Goal: Task Accomplishment & Management: Complete application form

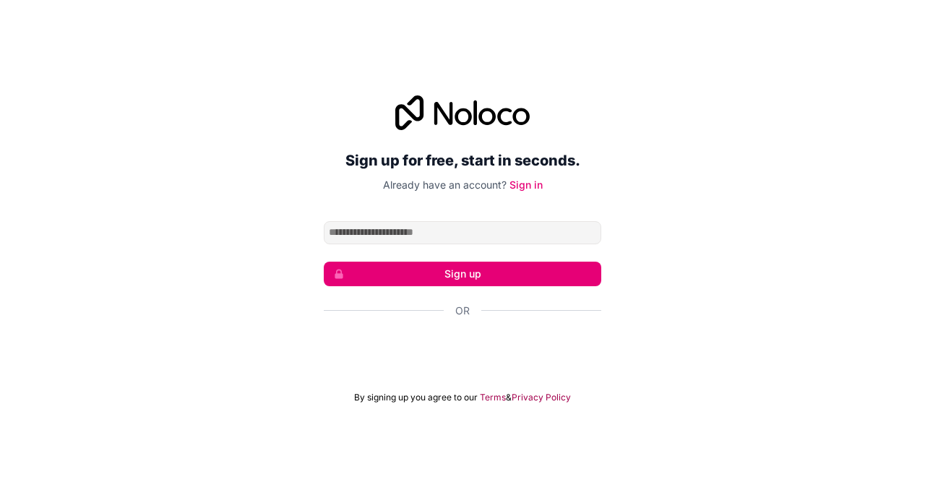
click at [439, 240] on input "Email address" at bounding box center [462, 232] width 277 height 23
type input "**********"
click at [450, 268] on button "Sign up" at bounding box center [462, 273] width 277 height 25
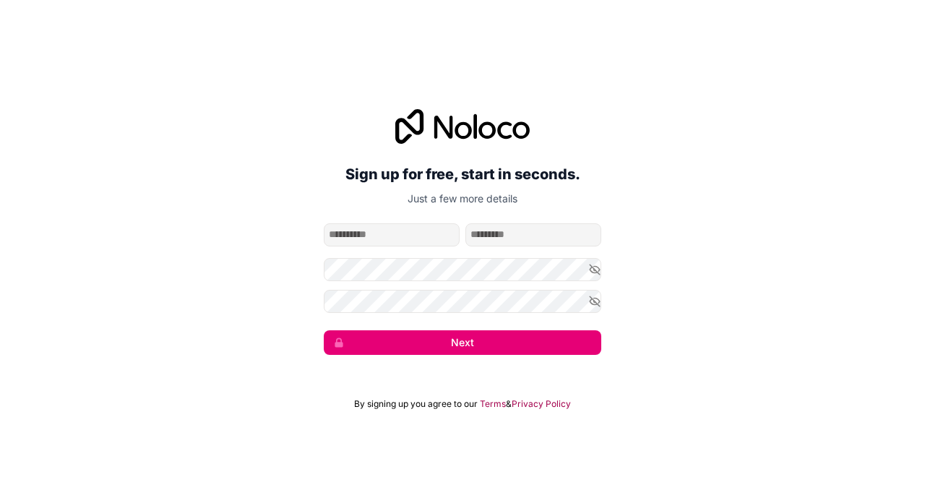
click at [362, 237] on input "given-name" at bounding box center [392, 234] width 136 height 23
type input "*********"
type input "********"
click at [439, 257] on form "**********" at bounding box center [462, 288] width 277 height 131
drag, startPoint x: 425, startPoint y: 202, endPoint x: 398, endPoint y: 254, distance: 58.5
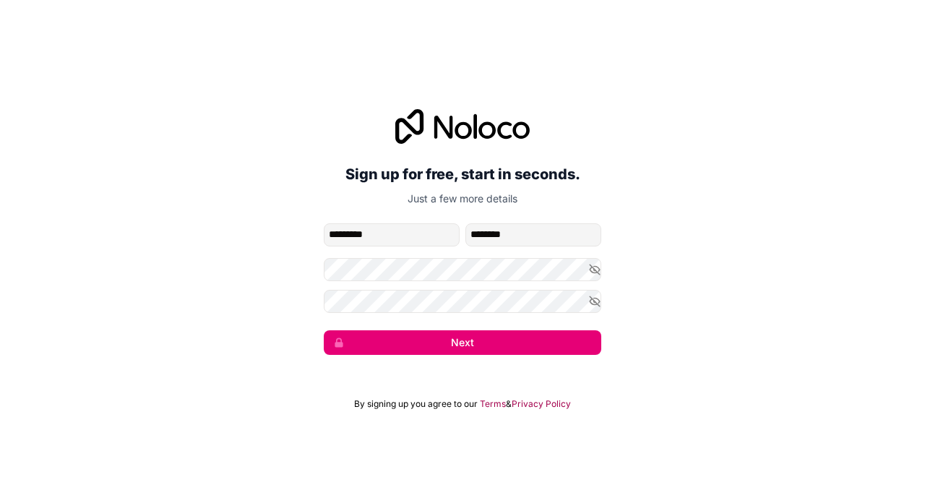
click at [396, 253] on form "**********" at bounding box center [462, 288] width 277 height 131
click at [597, 306] on icon "button" at bounding box center [594, 301] width 13 height 13
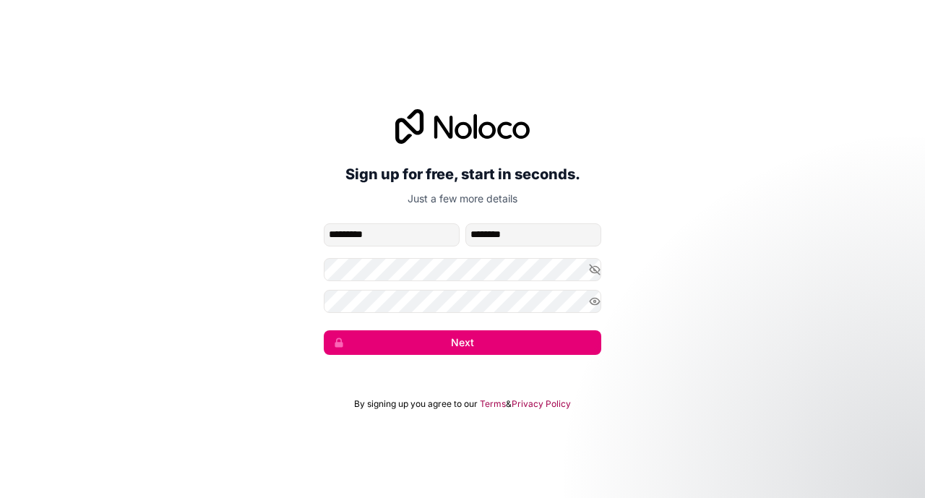
click at [490, 345] on button "Next" at bounding box center [462, 342] width 277 height 25
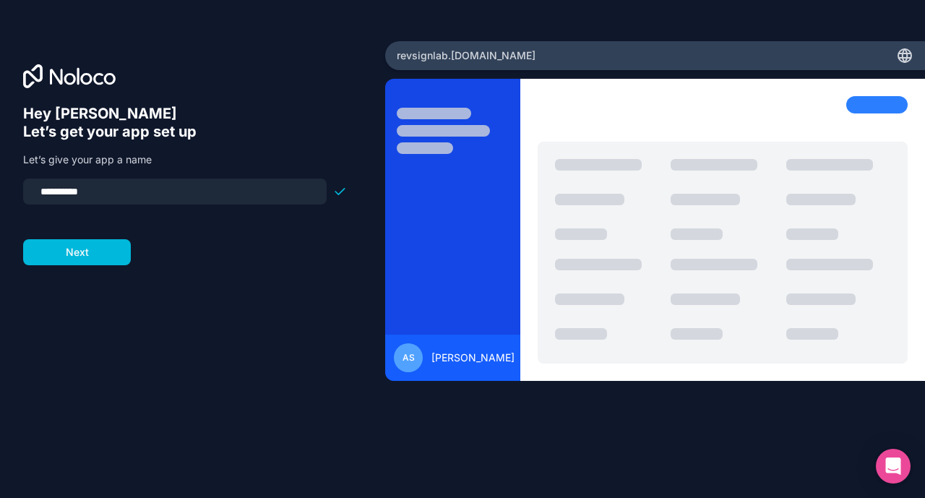
click at [39, 193] on input "**********" at bounding box center [175, 191] width 286 height 20
drag, startPoint x: 47, startPoint y: 192, endPoint x: 36, endPoint y: 192, distance: 10.8
click at [36, 192] on input "**********" at bounding box center [175, 191] width 286 height 20
click at [100, 194] on input "**********" at bounding box center [175, 191] width 286 height 20
type input "*******"
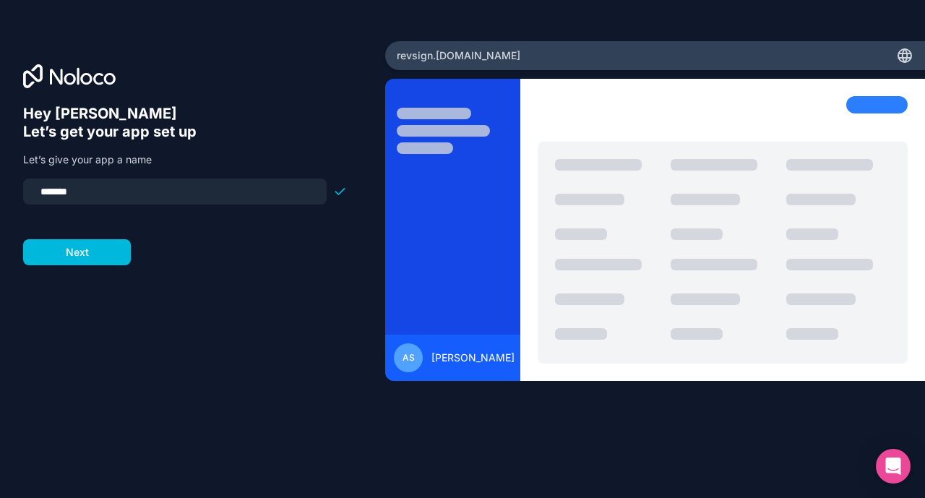
click at [103, 254] on button "Next" at bounding box center [77, 252] width 108 height 26
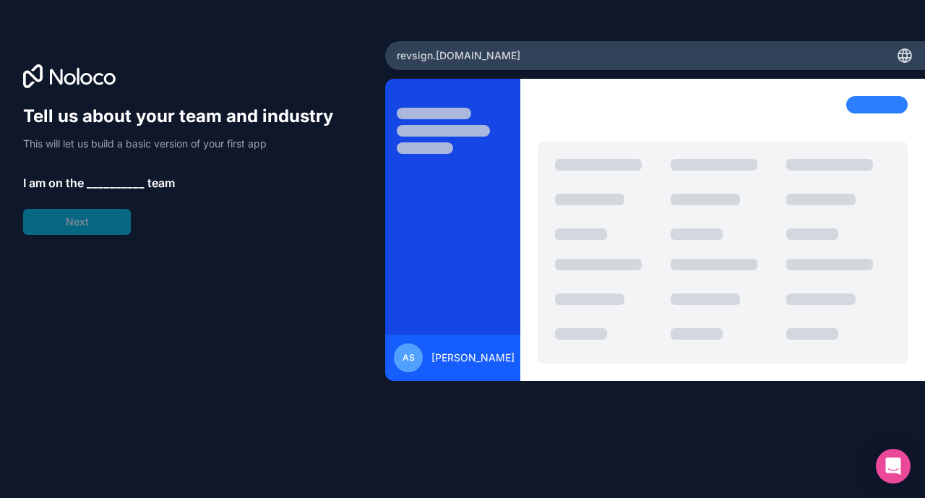
click at [110, 181] on span "__________" at bounding box center [116, 182] width 58 height 17
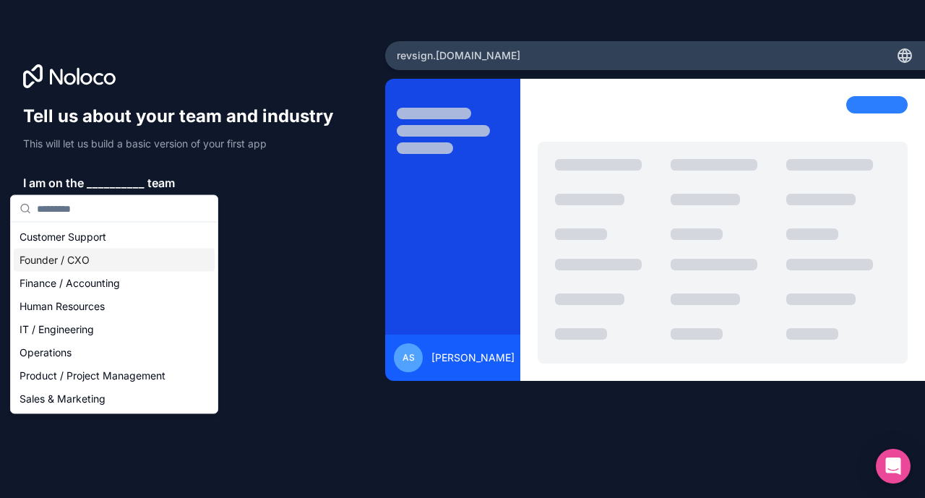
click at [84, 259] on div "Founder / CXO" at bounding box center [114, 259] width 201 height 23
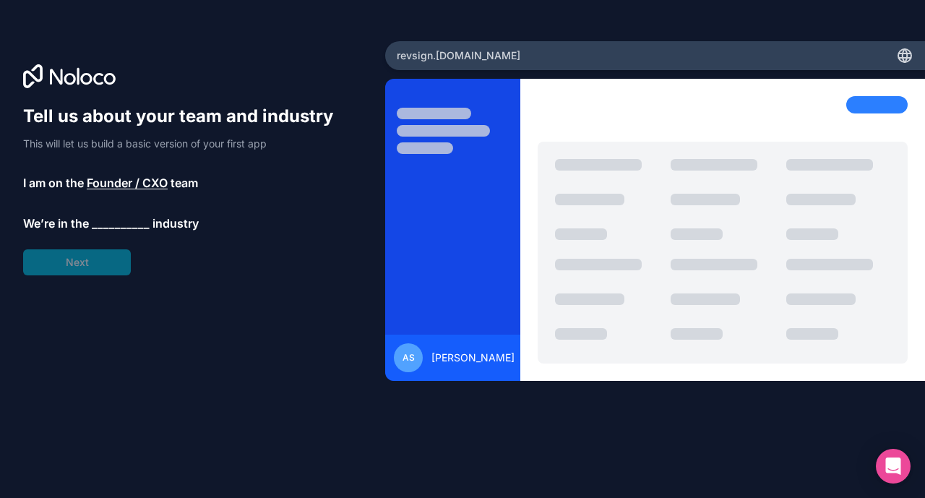
click at [96, 230] on span "__________" at bounding box center [121, 223] width 58 height 17
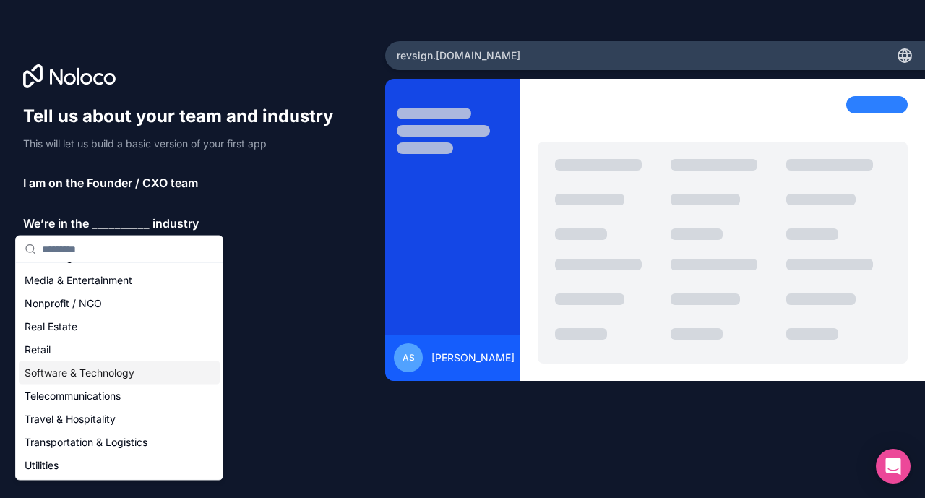
scroll to position [225, 0]
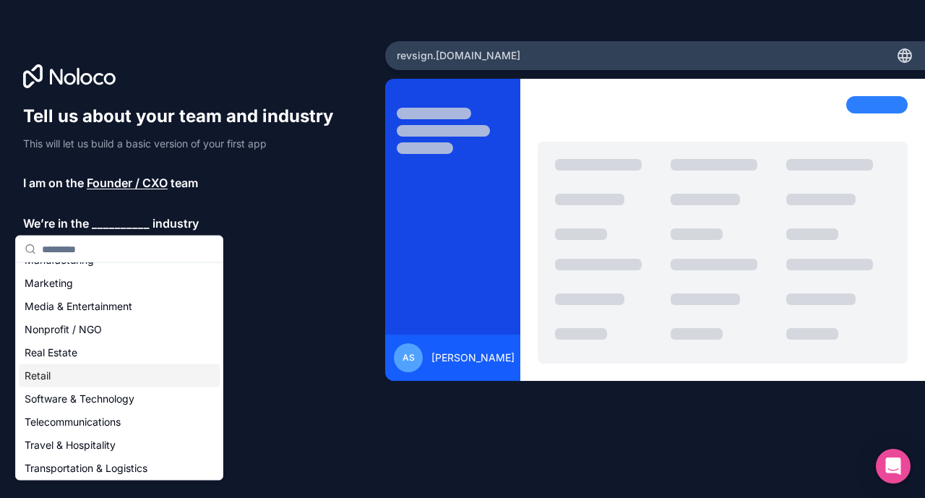
click at [86, 386] on div "Retail" at bounding box center [119, 375] width 201 height 23
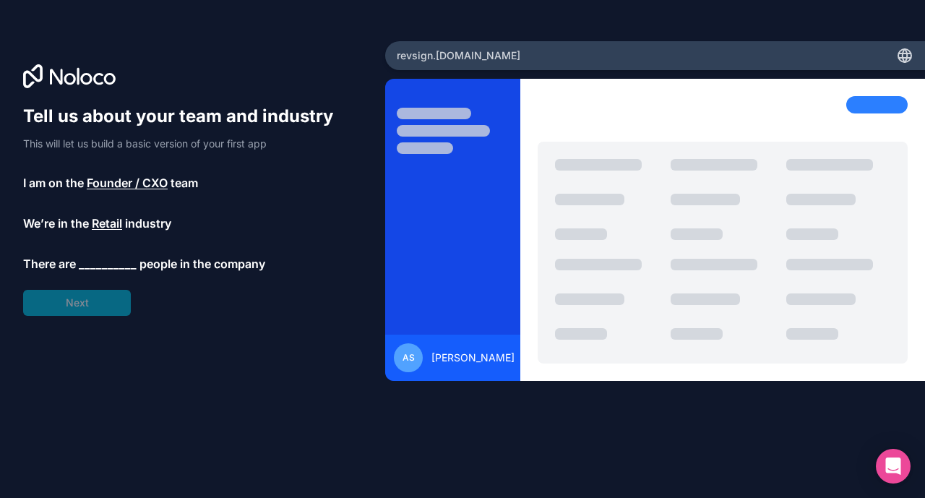
click at [107, 224] on span "Retail" at bounding box center [107, 223] width 30 height 17
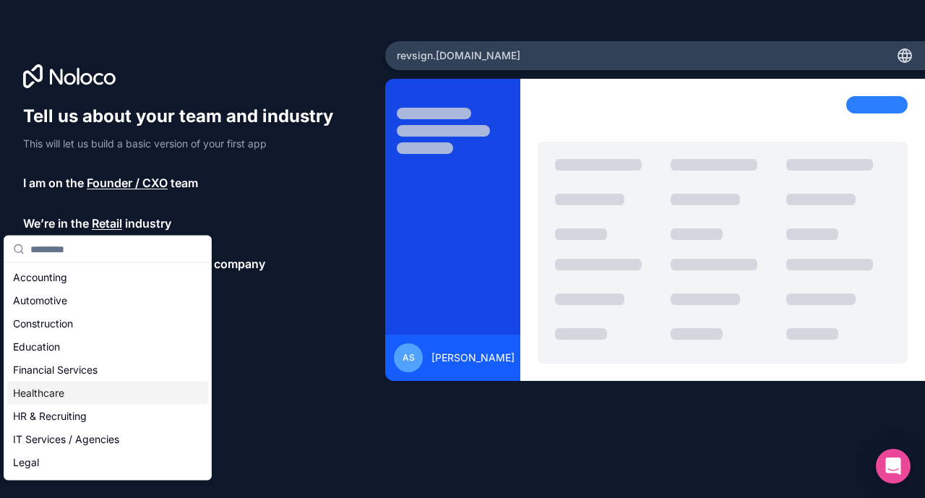
scroll to position [298, 0]
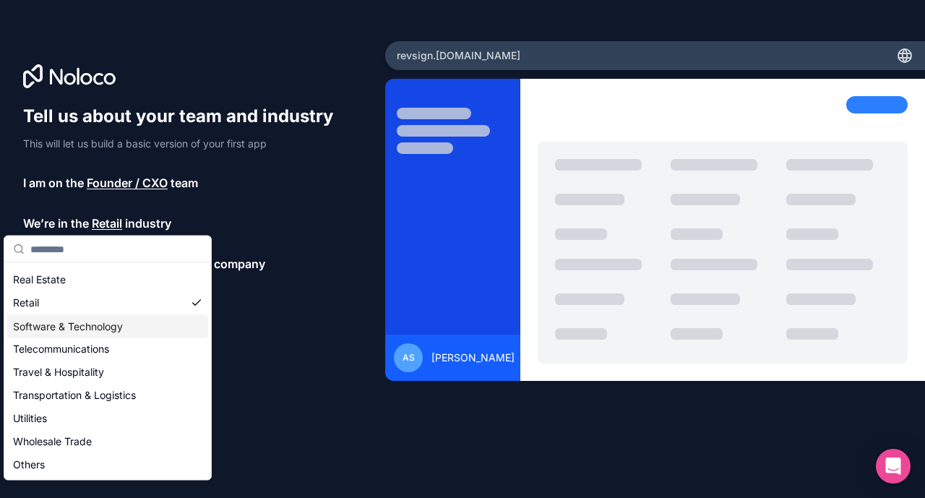
click at [54, 329] on div "Software & Technology" at bounding box center [107, 326] width 201 height 23
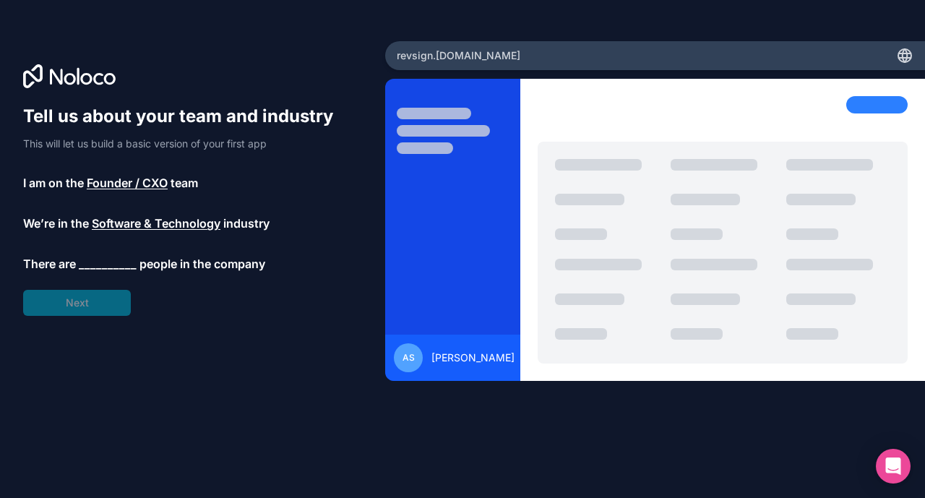
click at [85, 260] on span "__________" at bounding box center [108, 263] width 58 height 17
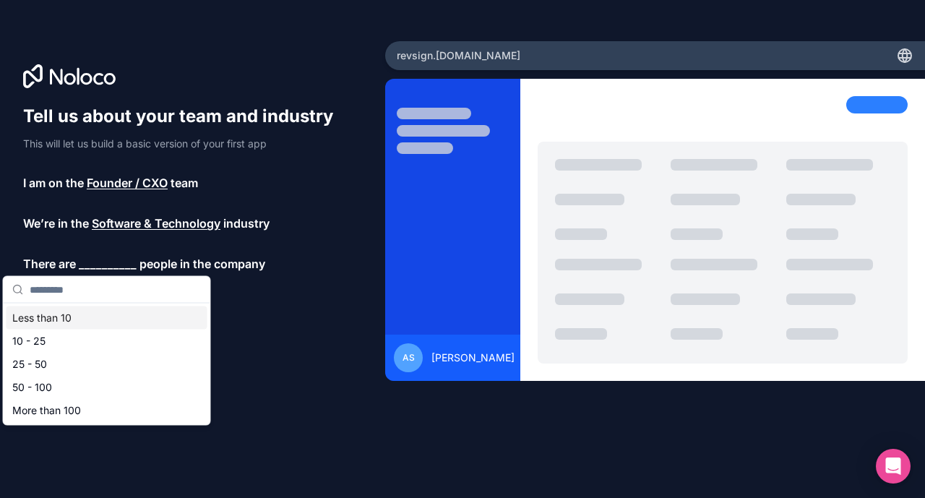
click at [53, 318] on div "Less than 10" at bounding box center [107, 317] width 201 height 23
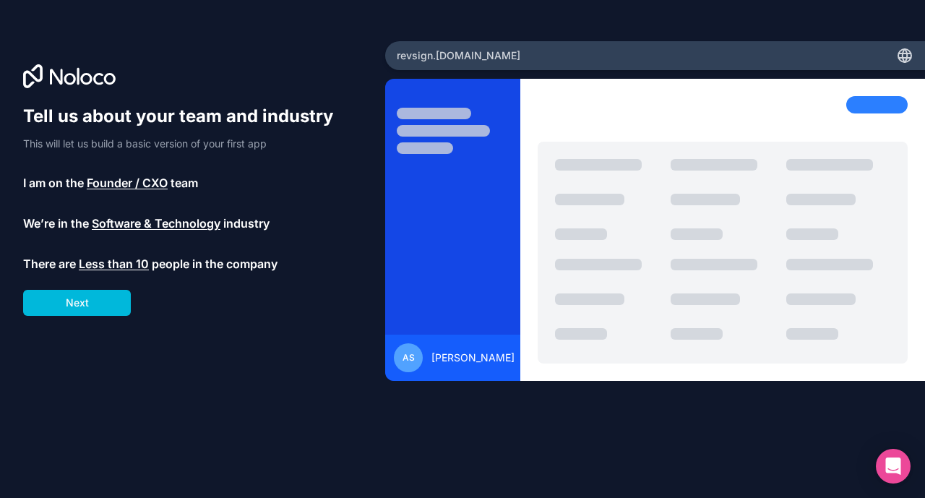
click at [69, 303] on button "Next" at bounding box center [77, 303] width 108 height 26
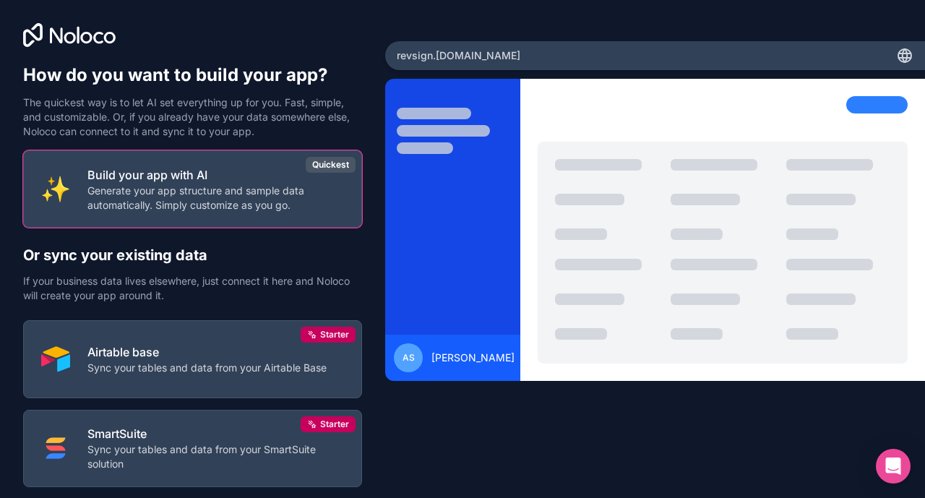
click at [204, 357] on p "Airtable base" at bounding box center [206, 351] width 239 height 17
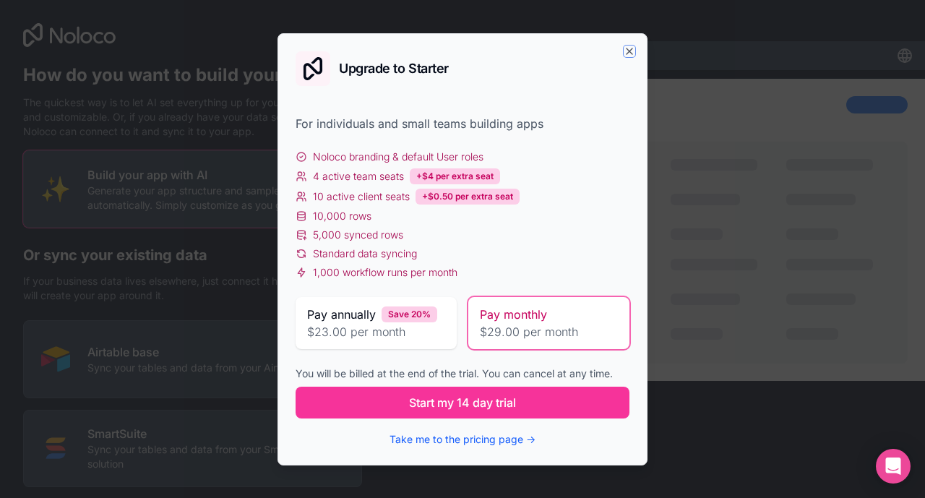
click at [628, 46] on icon "button" at bounding box center [629, 52] width 12 height 12
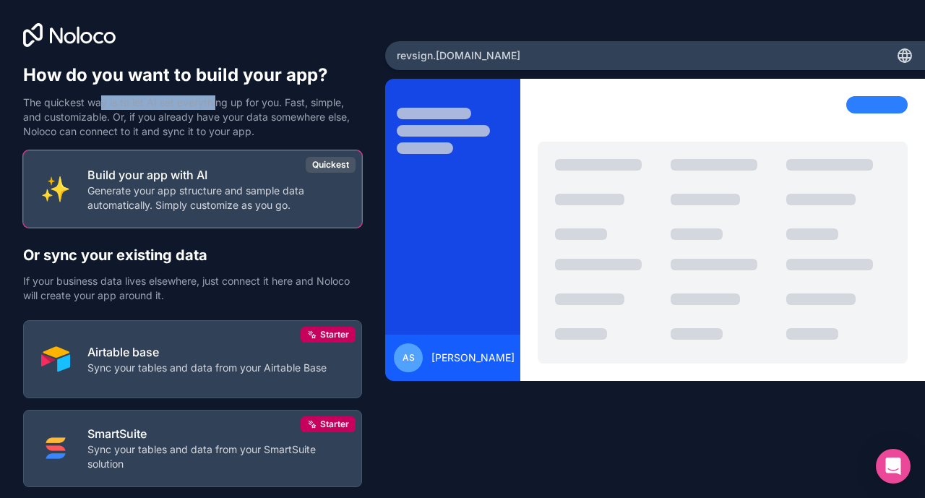
drag, startPoint x: 103, startPoint y: 100, endPoint x: 216, endPoint y: 105, distance: 112.8
click at [216, 105] on p "The quickest way is to let AI set everything up for you. Fast, simple, and cust…" at bounding box center [192, 116] width 339 height 43
click at [170, 115] on p "The quickest way is to let AI set everything up for you. Fast, simple, and cust…" at bounding box center [192, 116] width 339 height 43
click at [237, 170] on p "Build your app with AI" at bounding box center [215, 174] width 256 height 17
click at [285, 190] on p "Generate your app structure and sample data automatically. Simply customize as …" at bounding box center [215, 197] width 256 height 29
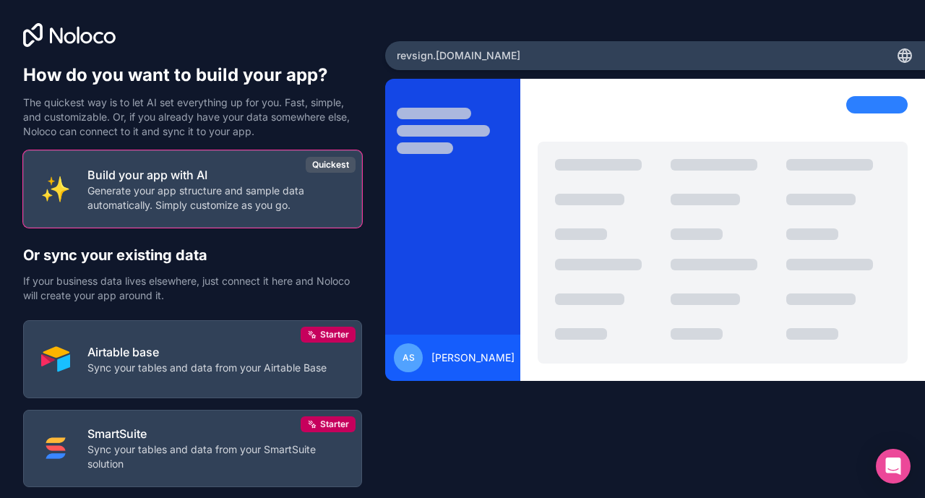
click at [252, 168] on p "Build your app with AI" at bounding box center [215, 174] width 256 height 17
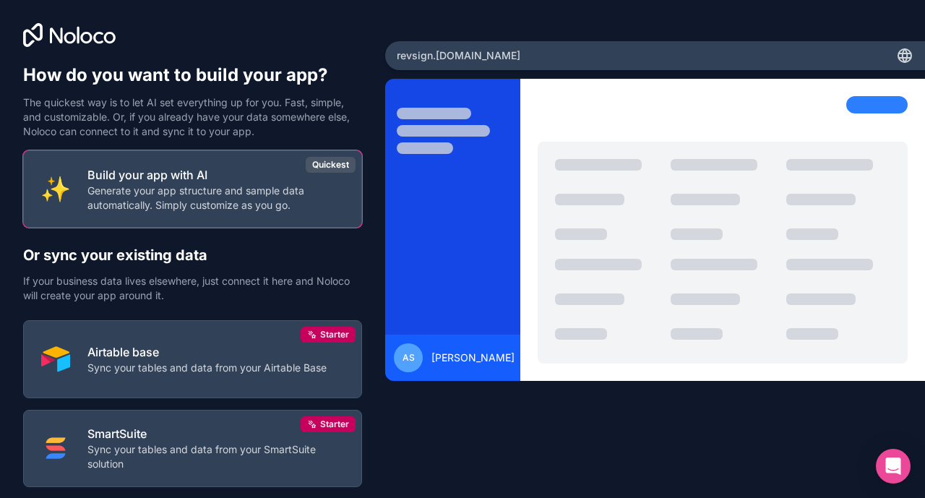
scroll to position [87, 0]
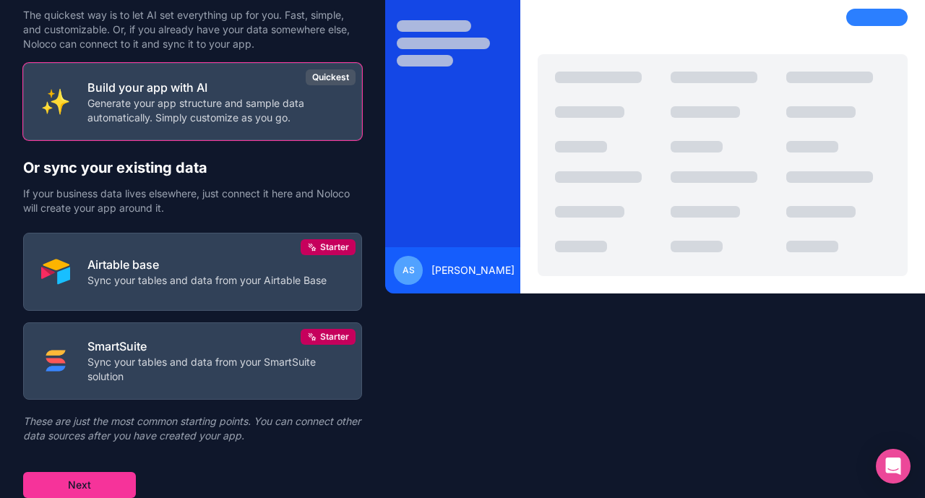
click at [95, 490] on button "Next" at bounding box center [79, 485] width 113 height 26
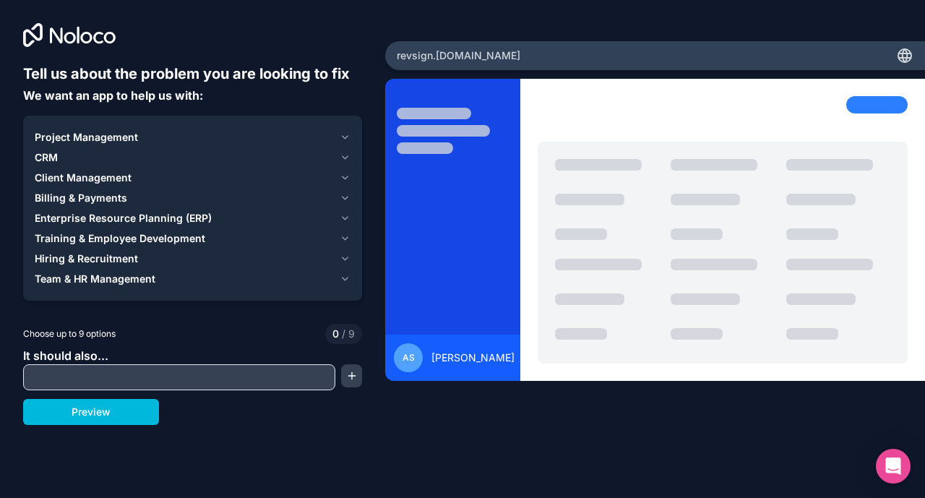
click at [344, 136] on icon "button" at bounding box center [344, 137] width 11 height 12
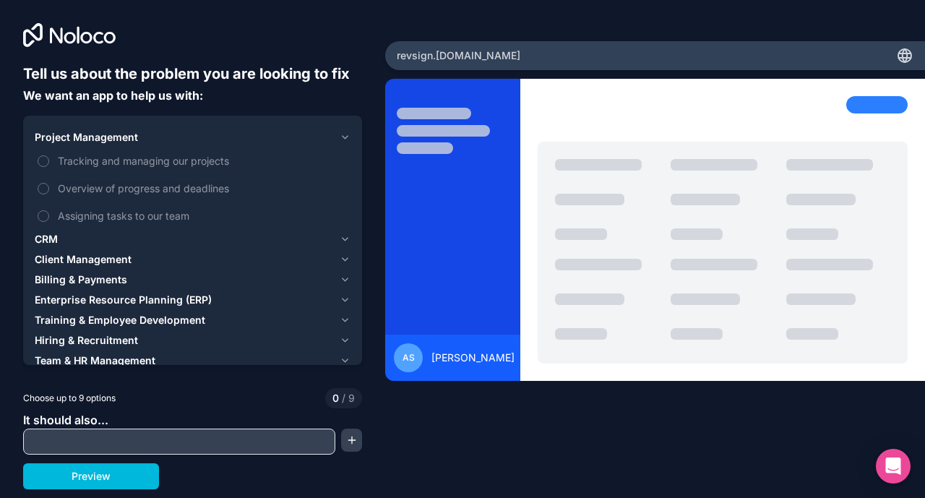
click at [43, 157] on button "Tracking and managing our projects" at bounding box center [44, 161] width 12 height 12
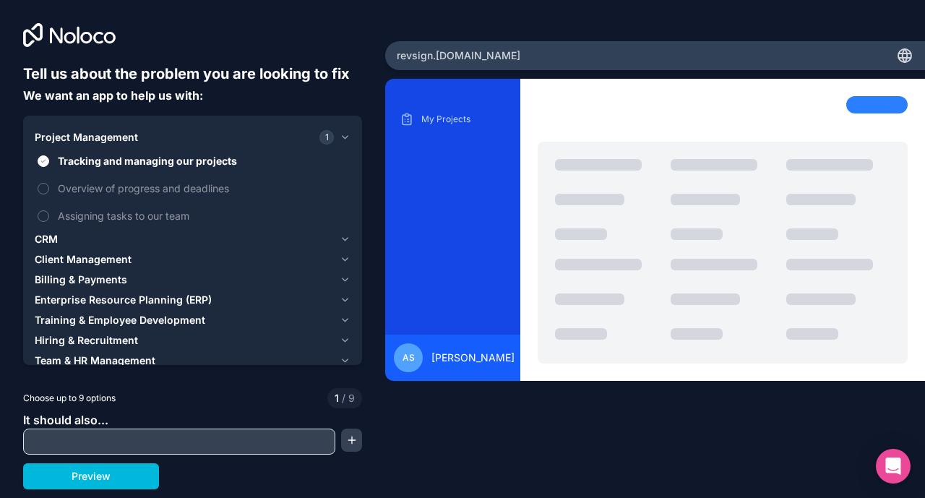
click at [43, 189] on button "Overview of progress and deadlines" at bounding box center [44, 189] width 12 height 12
click at [46, 214] on button "Assigning tasks to our team" at bounding box center [44, 216] width 12 height 12
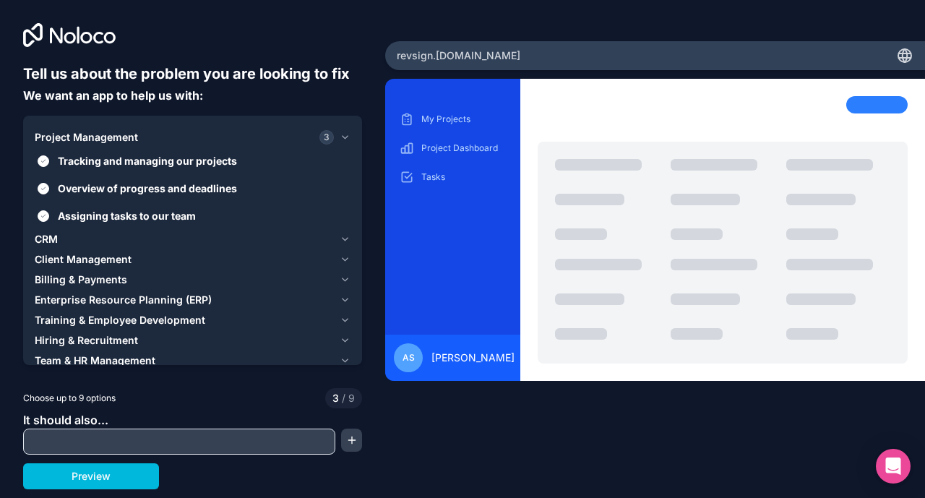
click at [45, 235] on span "CRM" at bounding box center [46, 239] width 23 height 14
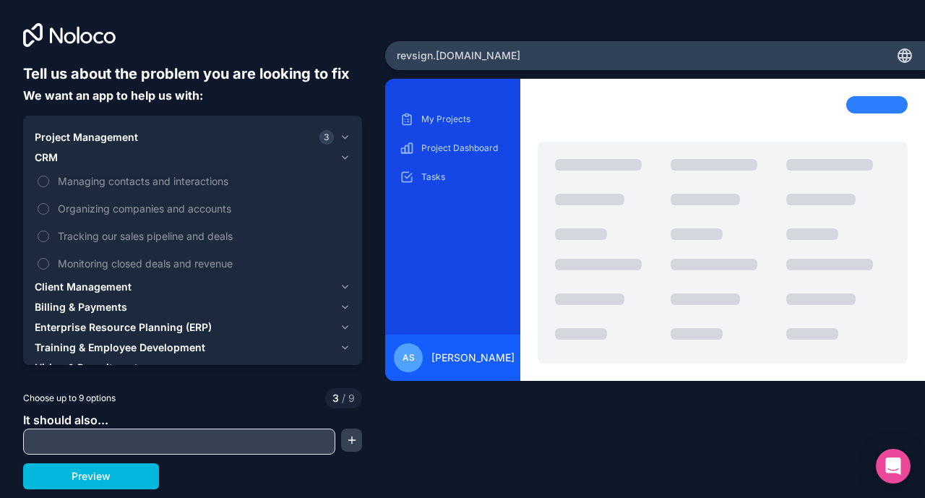
click at [49, 180] on label "Managing contacts and interactions" at bounding box center [193, 181] width 316 height 27
click at [49, 180] on button "Managing contacts and interactions" at bounding box center [44, 182] width 12 height 12
click at [44, 209] on button "Organizing companies and accounts" at bounding box center [44, 209] width 12 height 12
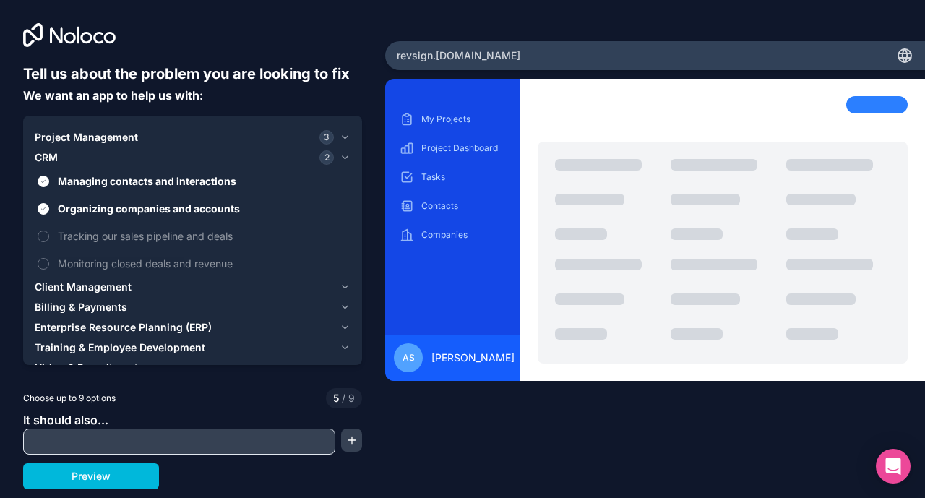
click at [48, 259] on button "Monitoring closed deals and revenue" at bounding box center [44, 264] width 12 height 12
click at [43, 233] on button "Tracking our sales pipeline and deals" at bounding box center [44, 236] width 12 height 12
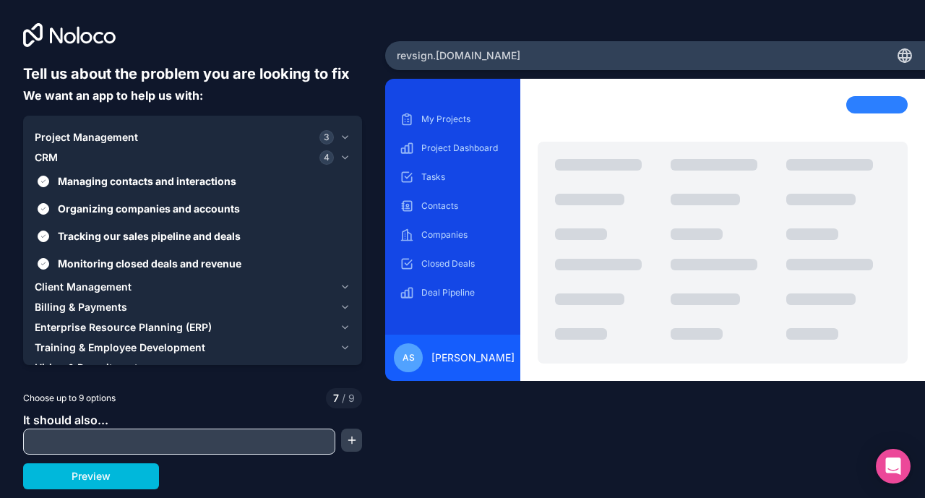
click at [43, 233] on button "Tracking our sales pipeline and deals" at bounding box center [44, 236] width 12 height 12
click at [46, 256] on label "Monitoring closed deals and revenue" at bounding box center [193, 263] width 316 height 27
click at [46, 258] on button "Monitoring closed deals and revenue" at bounding box center [44, 264] width 12 height 12
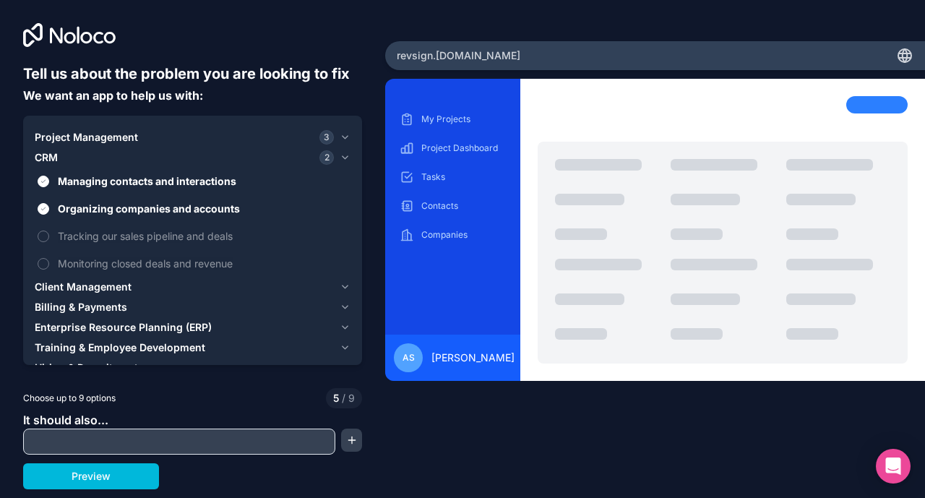
click at [42, 234] on button "Tracking our sales pipeline and deals" at bounding box center [44, 236] width 12 height 12
click at [48, 252] on label "Monitoring closed deals and revenue" at bounding box center [193, 263] width 316 height 27
click at [48, 258] on button "Monitoring closed deals and revenue" at bounding box center [44, 264] width 12 height 12
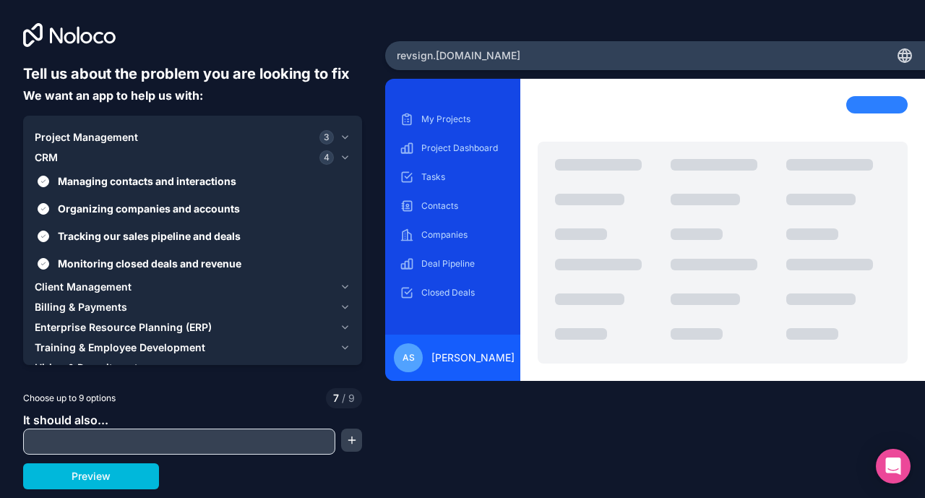
click at [347, 287] on icon "button" at bounding box center [344, 287] width 11 height 12
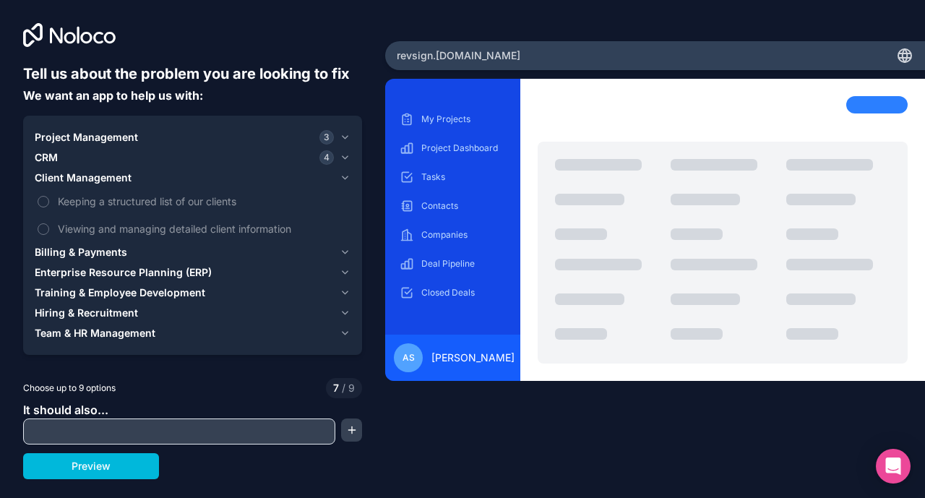
click at [342, 252] on icon "button" at bounding box center [344, 252] width 11 height 12
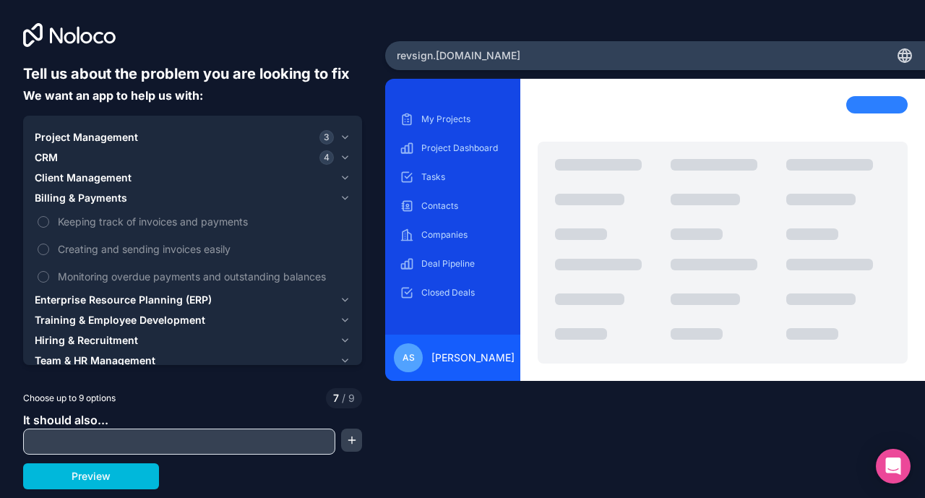
click at [345, 299] on icon "button" at bounding box center [344, 300] width 11 height 12
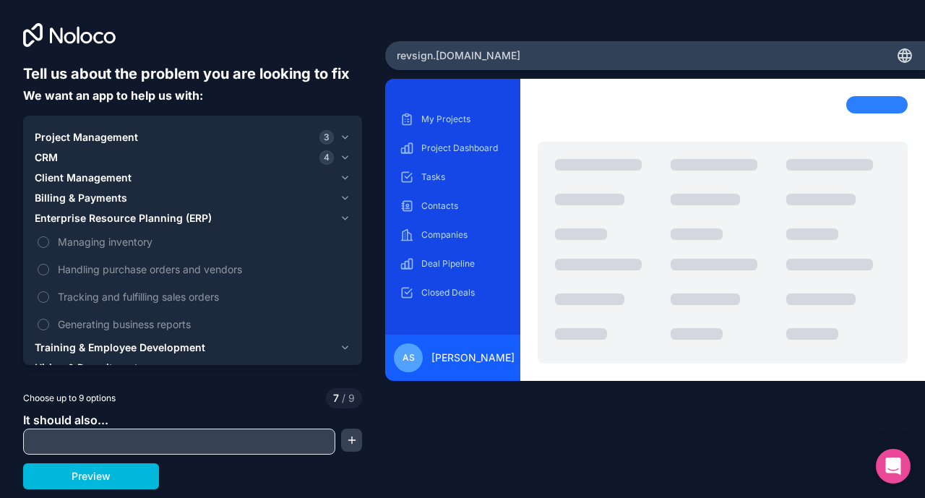
click at [43, 319] on button "Generating business reports" at bounding box center [44, 325] width 12 height 12
click at [342, 347] on icon "button" at bounding box center [344, 348] width 11 height 12
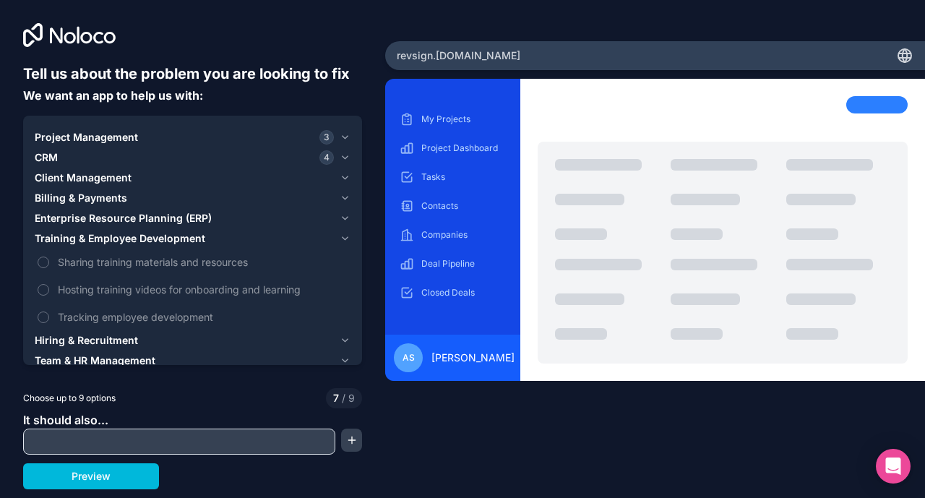
click at [42, 258] on button "Sharing training materials and resources" at bounding box center [44, 262] width 12 height 12
click at [345, 135] on icon "button" at bounding box center [344, 137] width 11 height 12
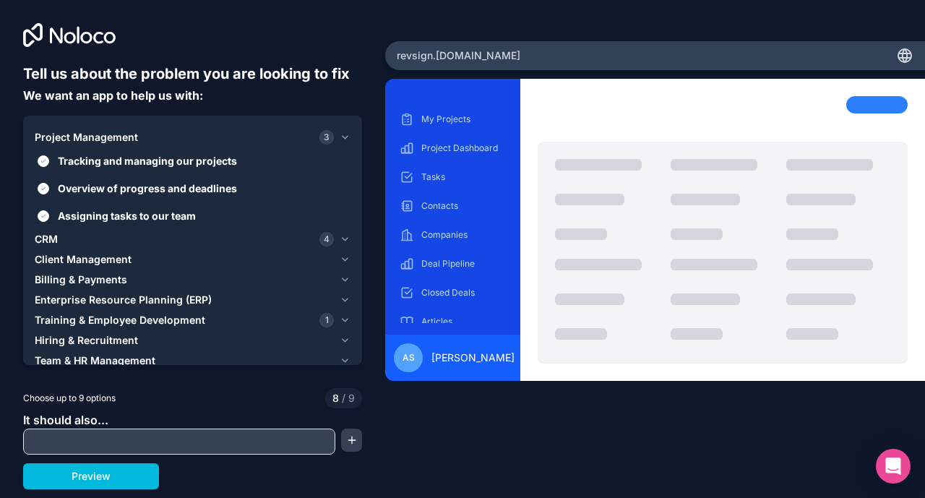
click at [45, 213] on button "Assigning tasks to our team" at bounding box center [44, 216] width 12 height 12
click at [46, 159] on button "Tracking and managing our projects" at bounding box center [44, 161] width 12 height 12
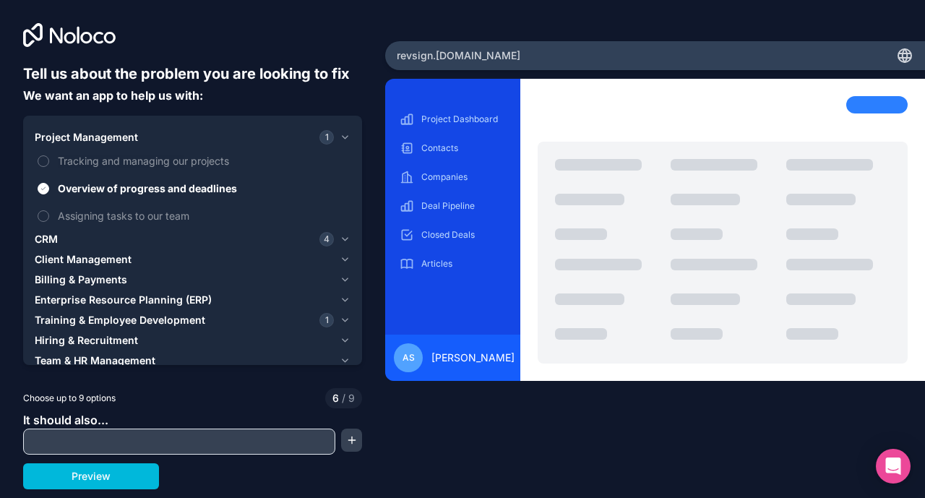
click at [47, 183] on label "Overview of progress and deadlines" at bounding box center [193, 188] width 316 height 27
click at [47, 183] on button "Overview of progress and deadlines" at bounding box center [44, 189] width 12 height 12
click at [46, 156] on button "Tracking and managing our projects" at bounding box center [44, 161] width 12 height 12
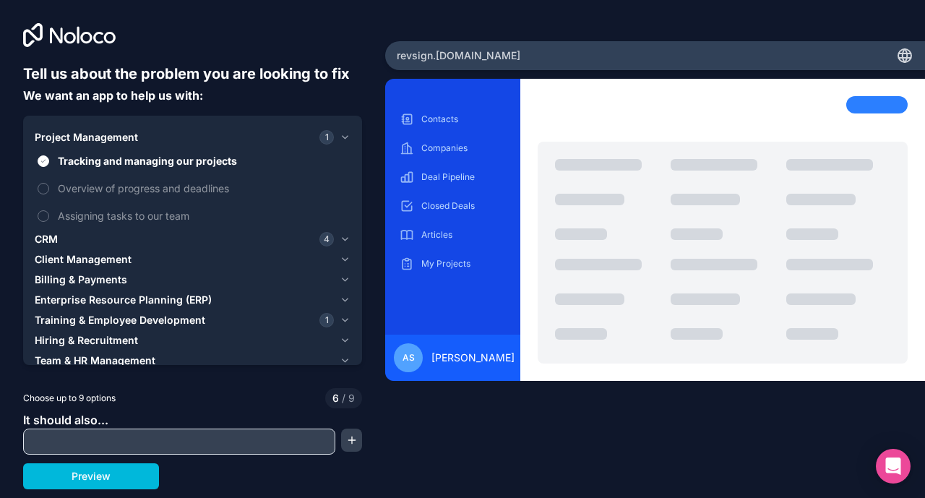
click at [51, 189] on label "Overview of progress and deadlines" at bounding box center [193, 188] width 316 height 27
click at [49, 189] on button "Overview of progress and deadlines" at bounding box center [44, 189] width 12 height 12
click at [95, 442] on input "text" at bounding box center [179, 441] width 305 height 20
click at [375, 322] on div "Tell us about the problem you are looking to fix We want an app to help us with…" at bounding box center [192, 207] width 385 height 415
click at [346, 138] on icon "button" at bounding box center [344, 137] width 11 height 12
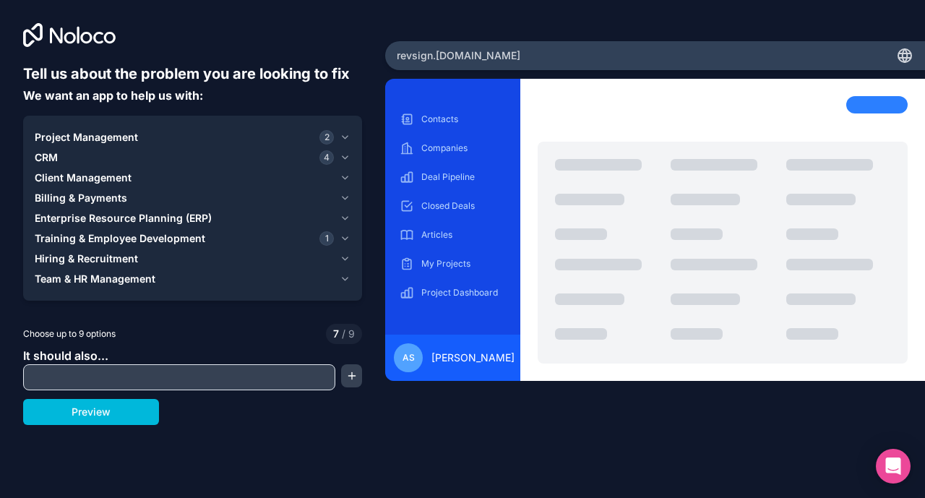
click at [344, 155] on icon "button" at bounding box center [344, 158] width 11 height 12
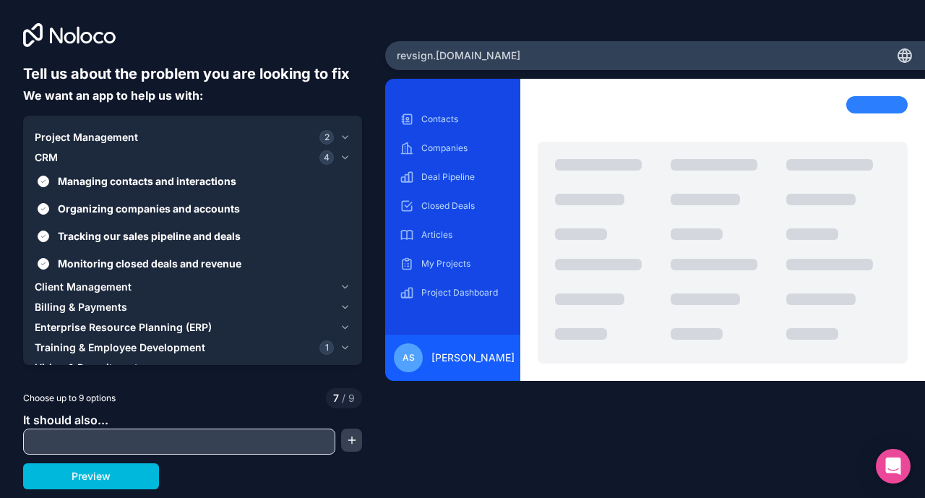
click at [344, 155] on icon "button" at bounding box center [344, 158] width 11 height 12
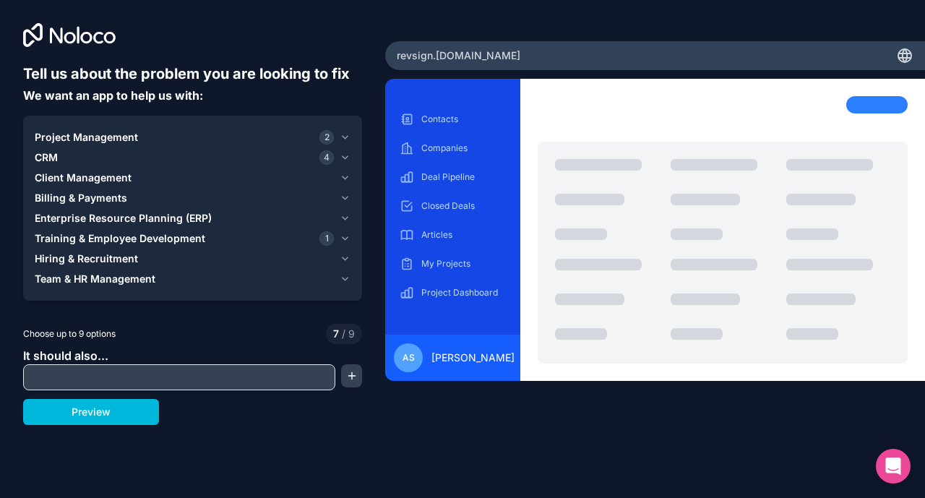
click at [346, 179] on icon "button" at bounding box center [344, 178] width 11 height 12
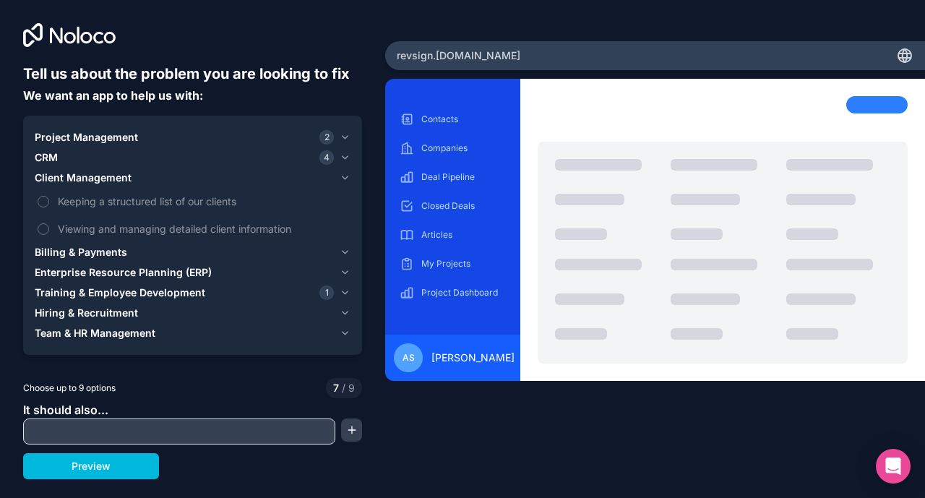
click at [346, 179] on icon "button" at bounding box center [344, 178] width 11 height 12
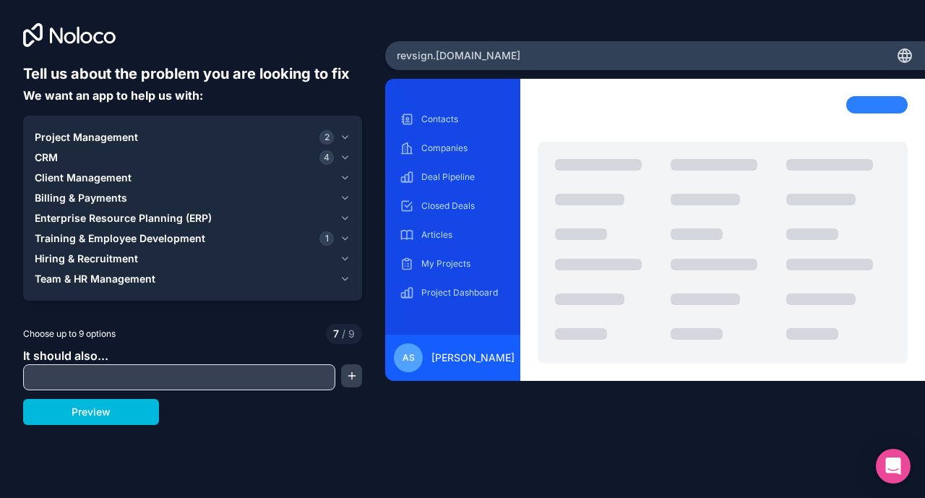
click at [346, 199] on icon "button" at bounding box center [345, 197] width 6 height 3
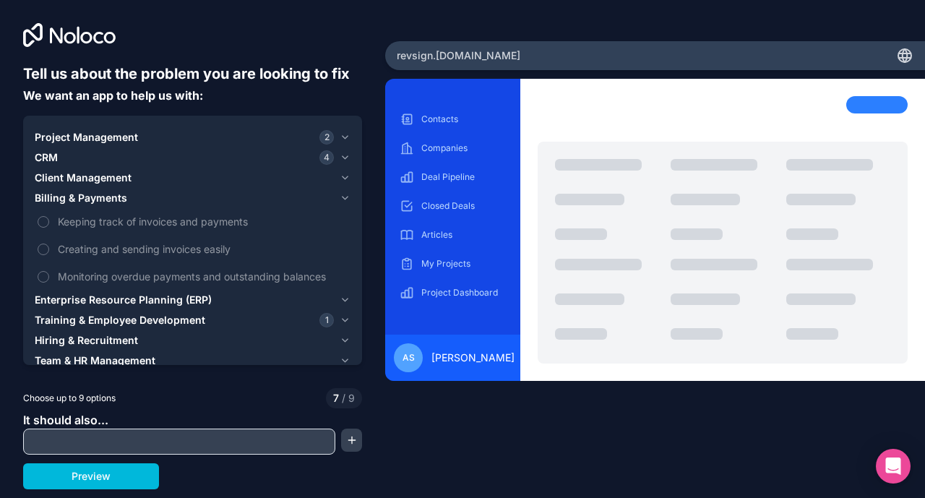
click at [346, 199] on icon "button" at bounding box center [345, 197] width 6 height 3
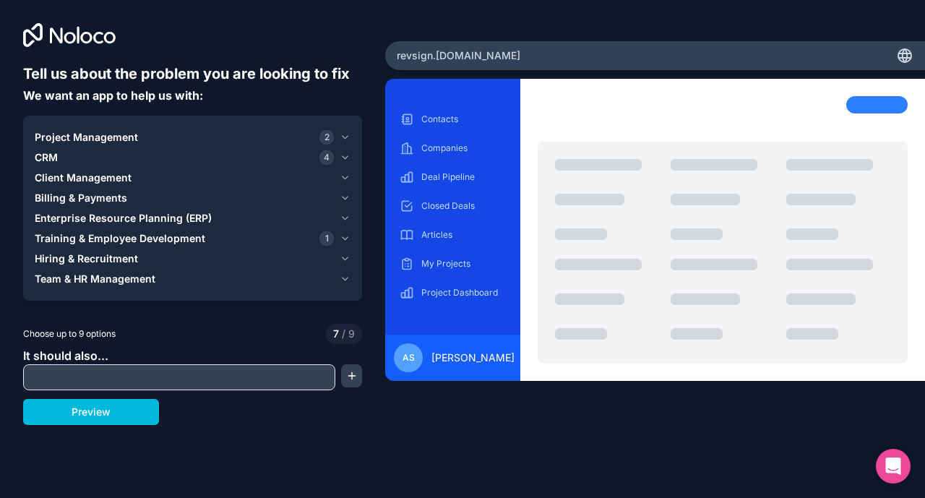
click at [345, 211] on button "Enterprise Resource Planning (ERP)" at bounding box center [193, 218] width 316 height 20
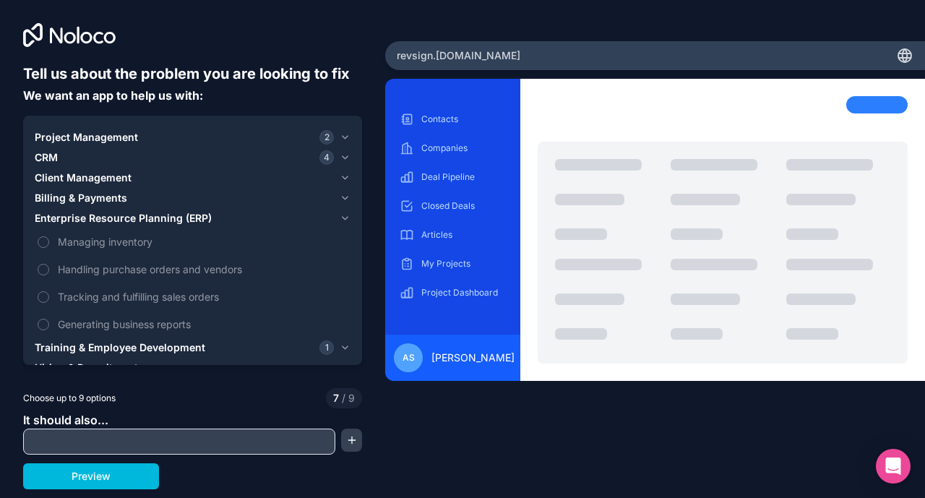
click at [345, 215] on icon "button" at bounding box center [344, 218] width 11 height 12
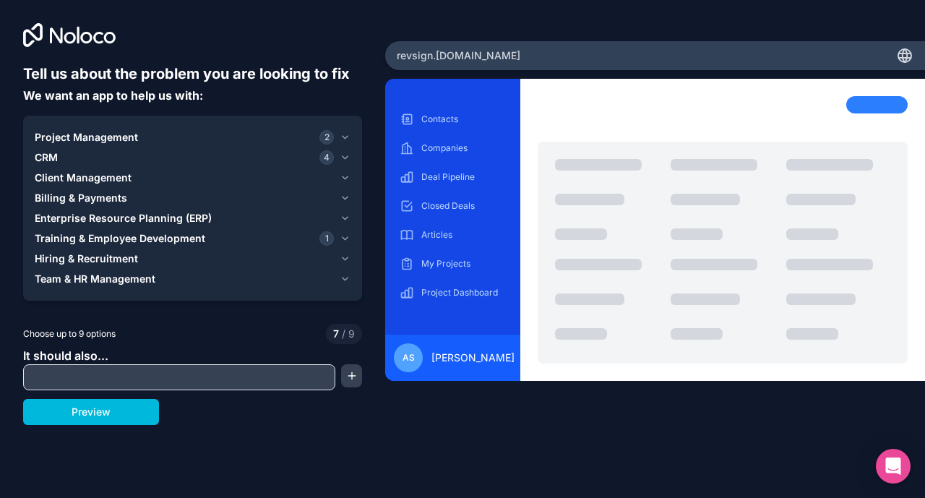
click at [341, 241] on icon "button" at bounding box center [344, 239] width 11 height 12
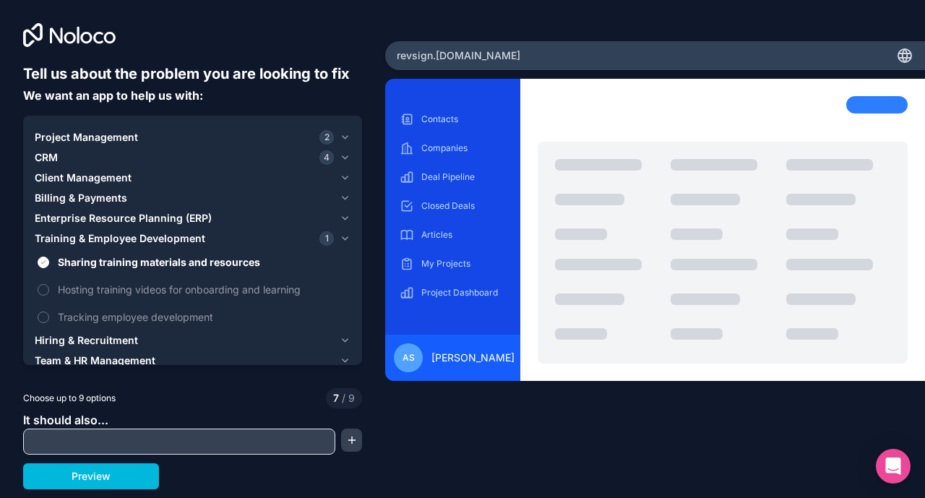
click at [42, 262] on button "Sharing training materials and resources" at bounding box center [44, 262] width 12 height 12
type button "on"
click at [121, 483] on button "Preview" at bounding box center [91, 476] width 136 height 26
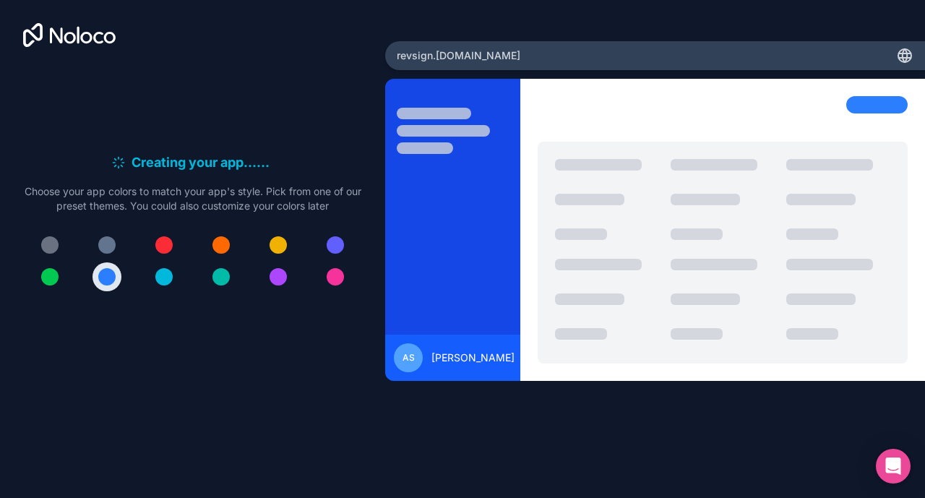
click at [281, 248] on div at bounding box center [277, 244] width 17 height 17
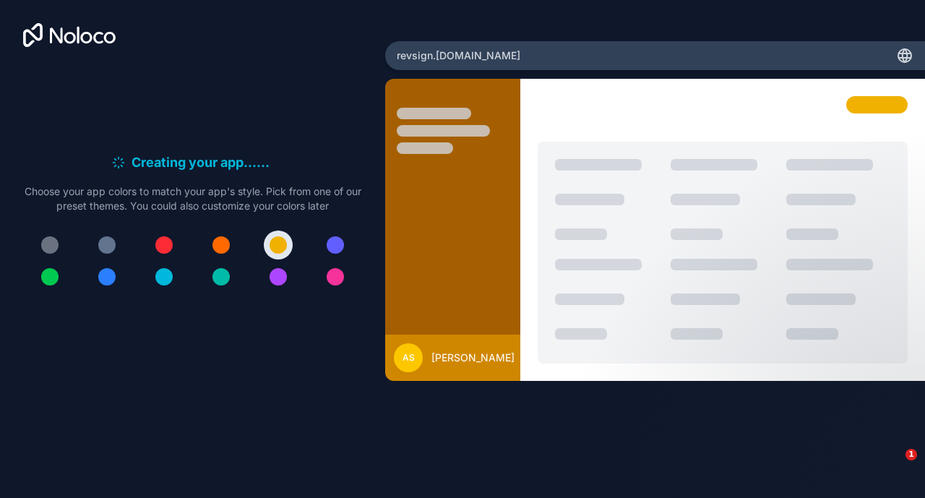
drag, startPoint x: 50, startPoint y: 38, endPoint x: 65, endPoint y: 34, distance: 15.6
click at [51, 38] on icon at bounding box center [56, 35] width 13 height 16
